Goal: Use online tool/utility: Utilize a website feature to perform a specific function

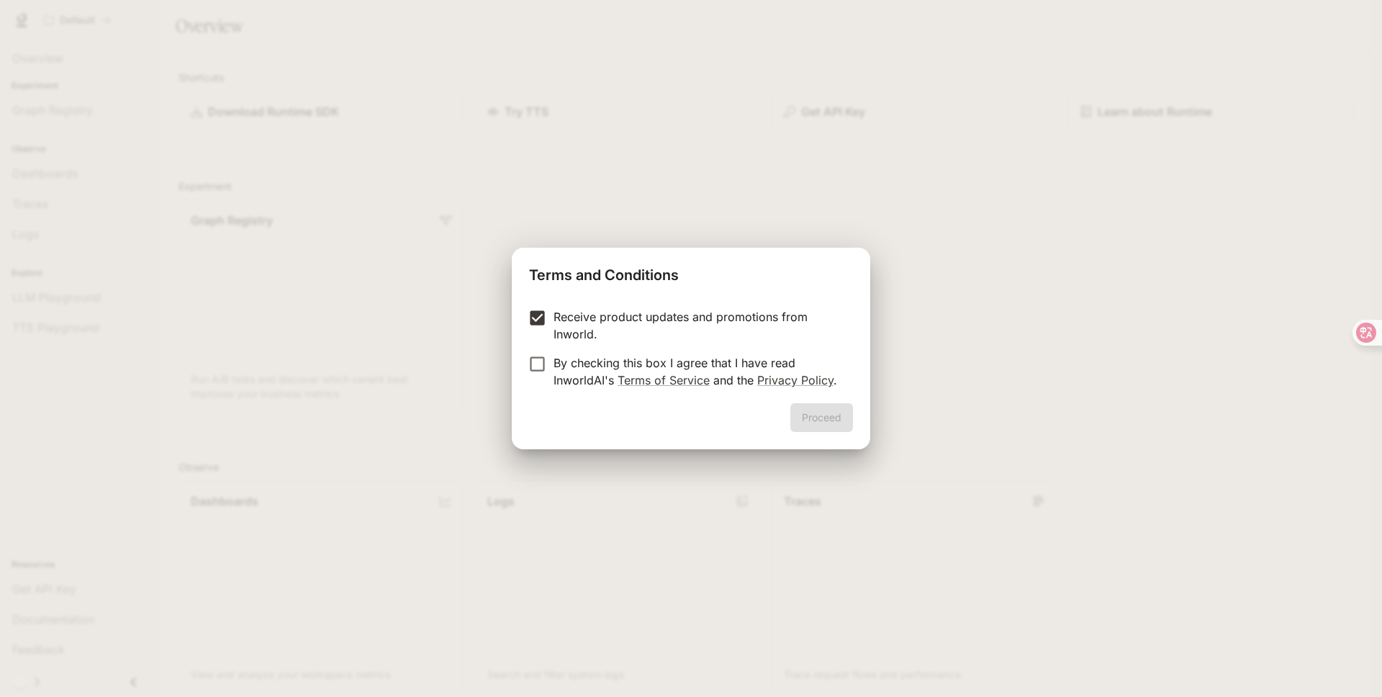
click at [556, 367] on p "By checking this box I agree that I have read InworldAI's Terms of Service and …" at bounding box center [698, 371] width 288 height 35
click at [803, 405] on button "Proceed" at bounding box center [821, 417] width 63 height 29
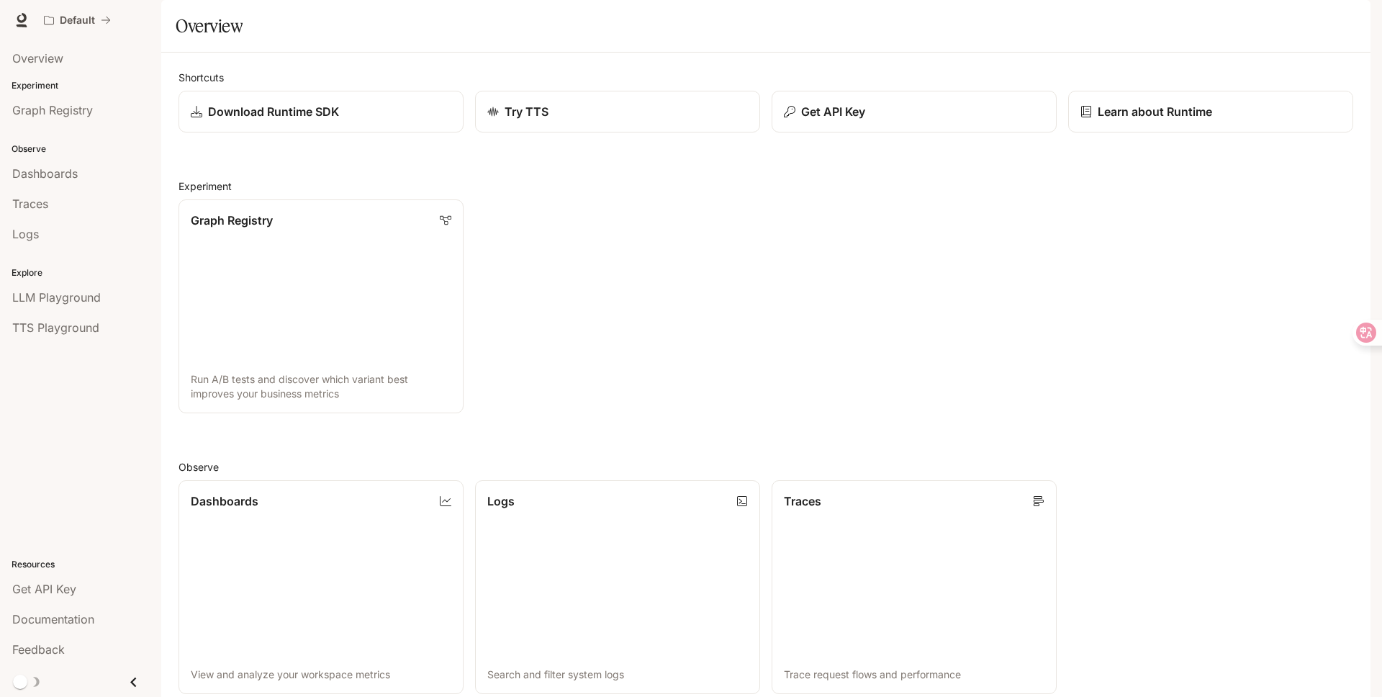
scroll to position [73, 0]
click at [69, 295] on span "LLM Playground" at bounding box center [56, 297] width 89 height 17
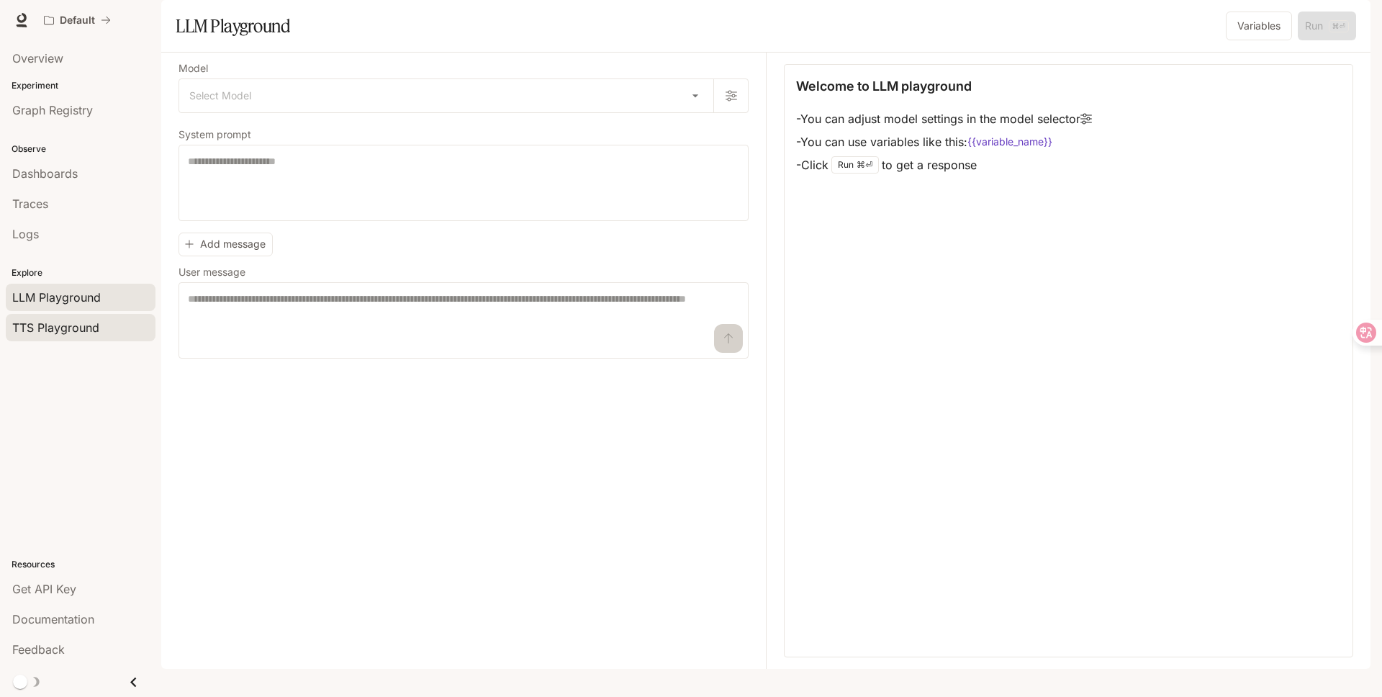
click at [68, 329] on span "TTS Playground" at bounding box center [55, 327] width 87 height 17
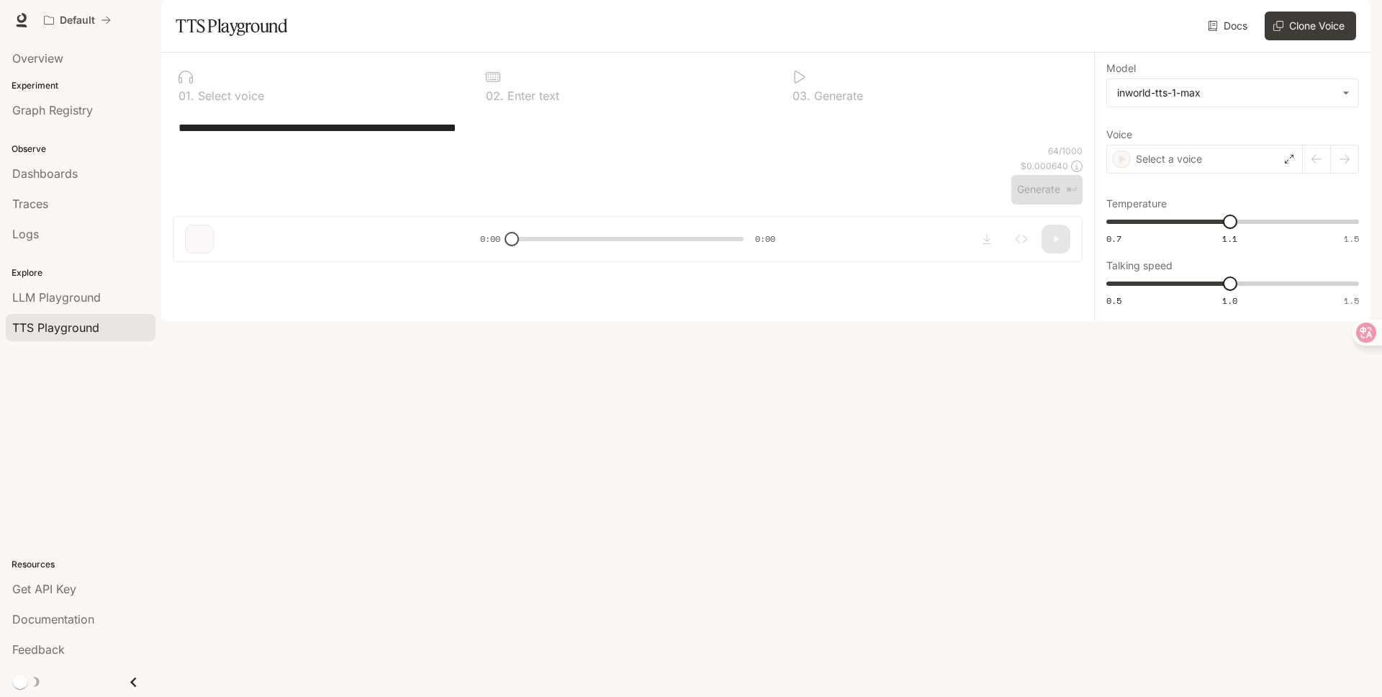
click at [315, 136] on textarea "**********" at bounding box center [628, 128] width 898 height 17
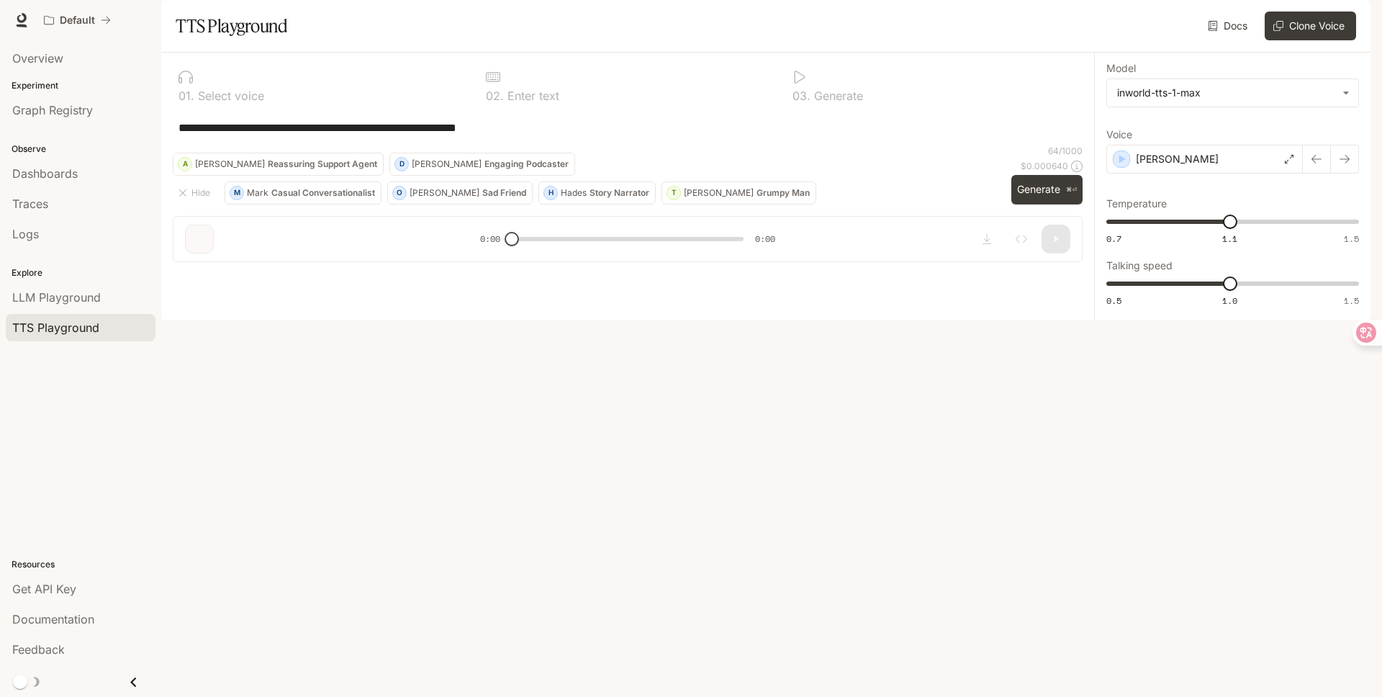
click at [474, 145] on div "**********" at bounding box center [628, 127] width 910 height 35
click at [1166, 134] on body "**********" at bounding box center [691, 348] width 1382 height 697
click at [1035, 214] on div at bounding box center [691, 348] width 1382 height 697
click at [106, 287] on link "LLM Playground" at bounding box center [81, 297] width 150 height 27
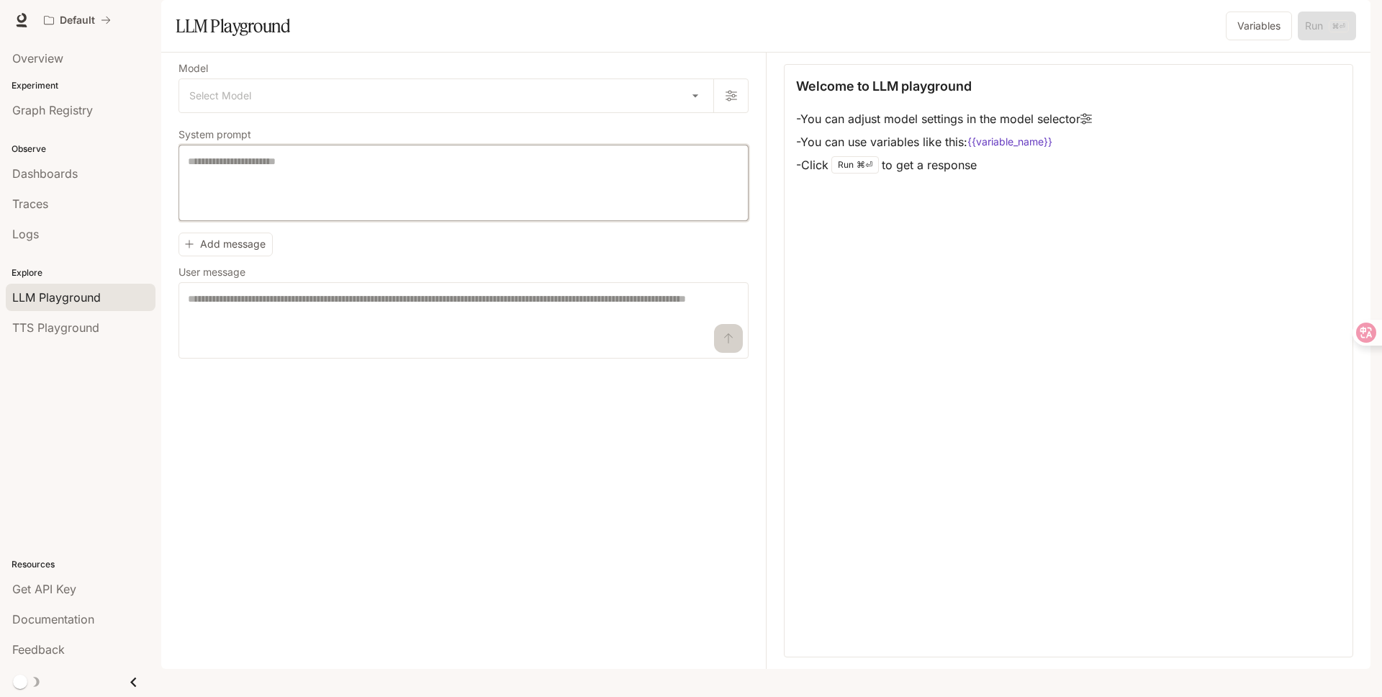
click at [460, 212] on textarea at bounding box center [463, 183] width 551 height 58
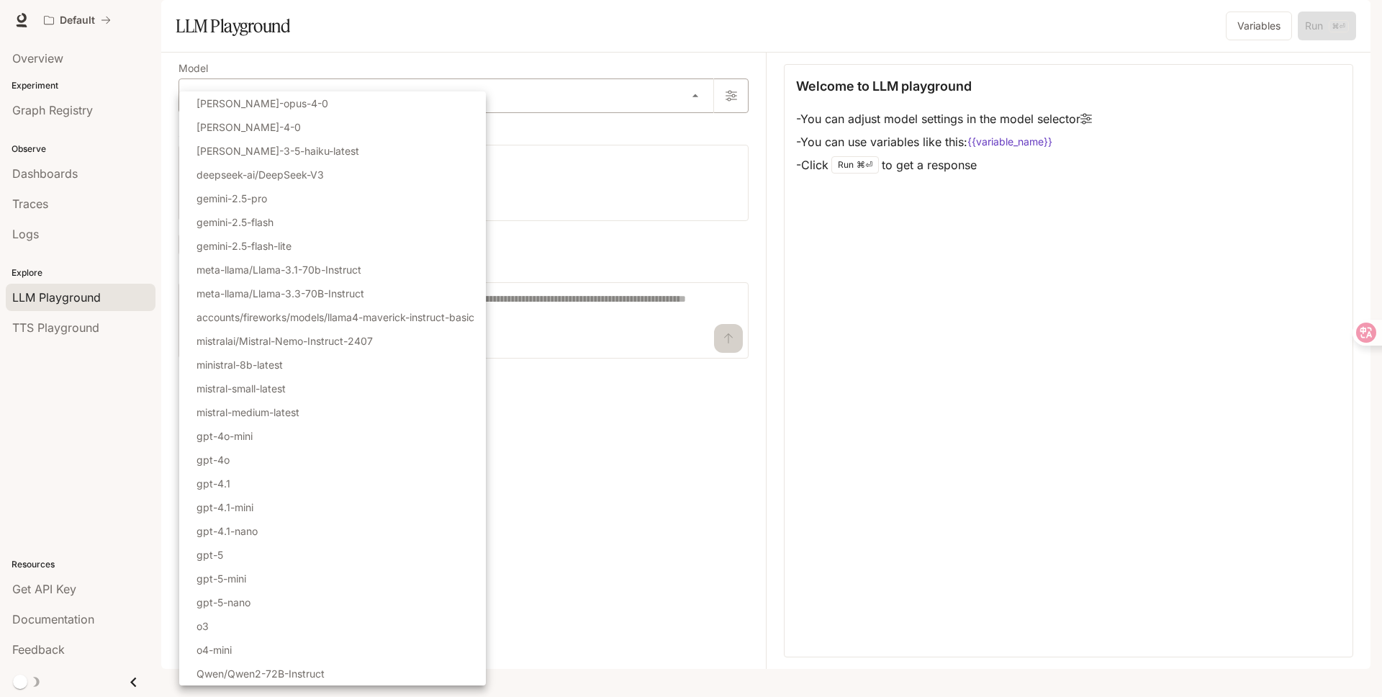
click at [445, 131] on body "Skip to main content Default Documentation Documentation Portal Overview Experi…" at bounding box center [691, 348] width 1382 height 697
click at [595, 176] on div at bounding box center [691, 348] width 1382 height 697
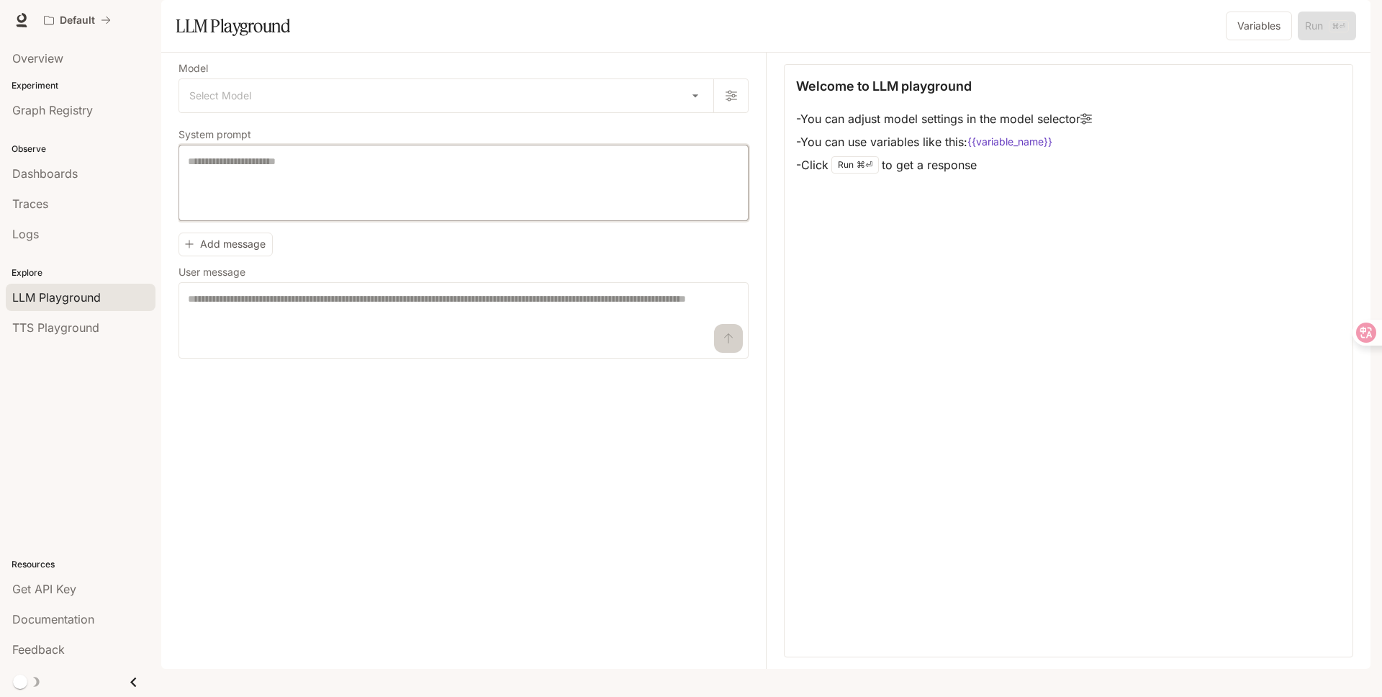
click at [531, 212] on textarea at bounding box center [463, 183] width 551 height 58
click at [83, 117] on span "Graph Registry" at bounding box center [52, 110] width 81 height 17
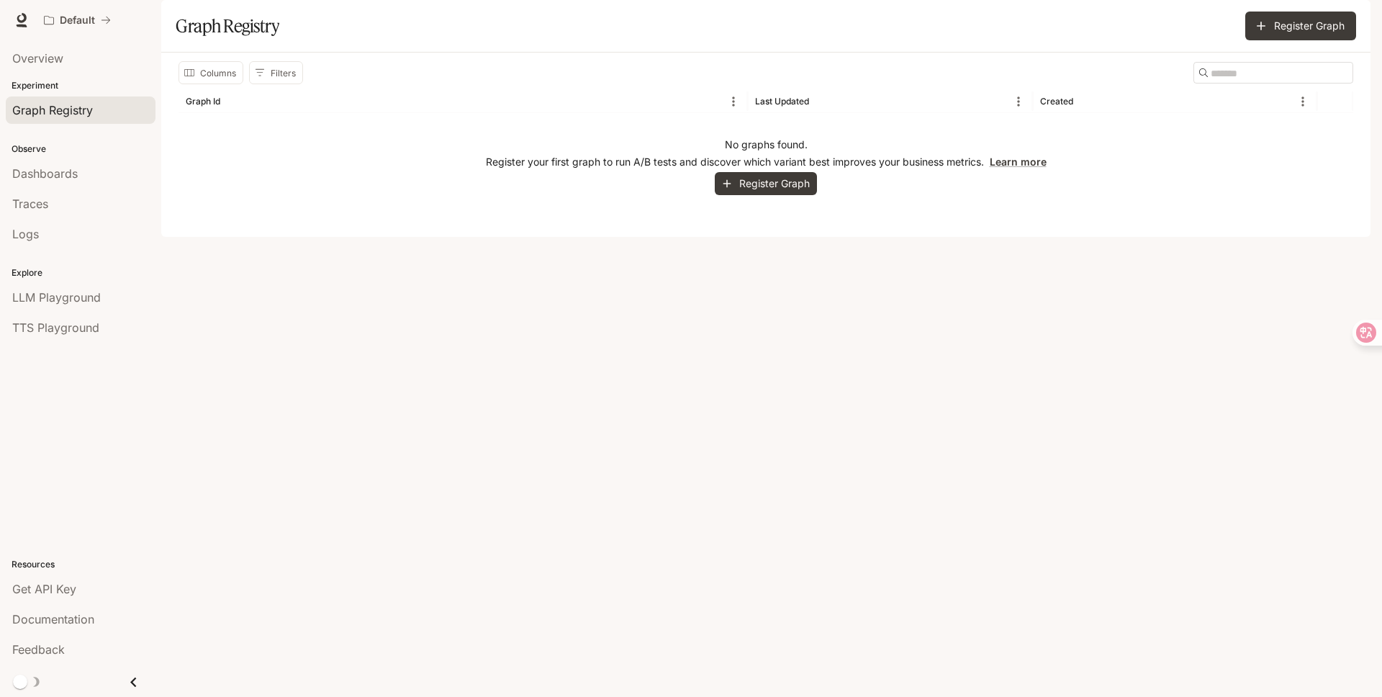
click at [90, 80] on p "Experiment" at bounding box center [80, 85] width 161 height 13
click at [46, 92] on div "Experiment Graph Registry" at bounding box center [80, 102] width 161 height 52
click at [42, 171] on span "Dashboards" at bounding box center [45, 173] width 66 height 17
